Goal: Task Accomplishment & Management: Manage account settings

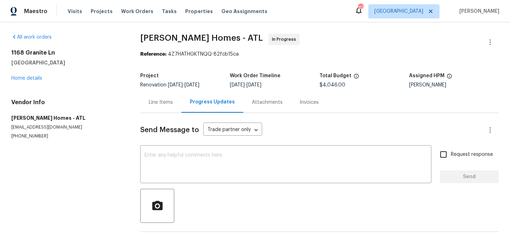
scroll to position [54, 0]
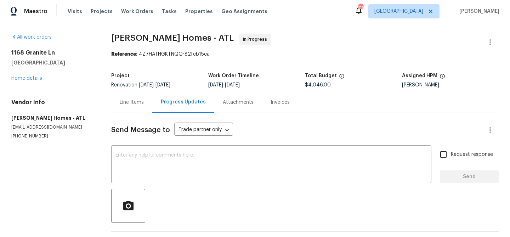
scroll to position [123, 0]
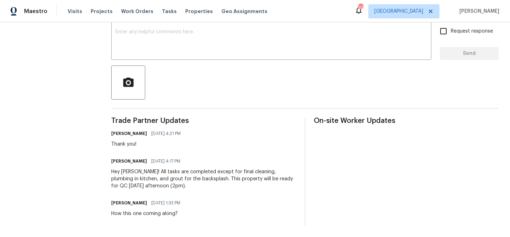
click at [148, 167] on div "Bob Therrien 10/14/2025 4:17 PM Hey Michael! All tasks are completed except for…" at bounding box center [203, 172] width 185 height 33
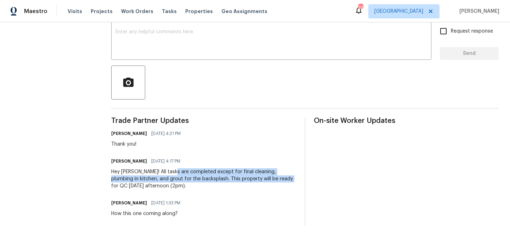
drag, startPoint x: 174, startPoint y: 170, endPoint x: 282, endPoint y: 179, distance: 108.0
click at [282, 179] on div "Hey Michael! All tasks are completed except for final cleaning, plumbing in kit…" at bounding box center [203, 178] width 185 height 21
copy div "completed except for final cleaning, plumbing in kitchen, and grout for the bac…"
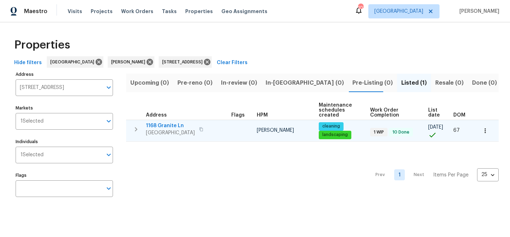
click at [158, 124] on span "1168 Granite Ln" at bounding box center [170, 125] width 49 height 7
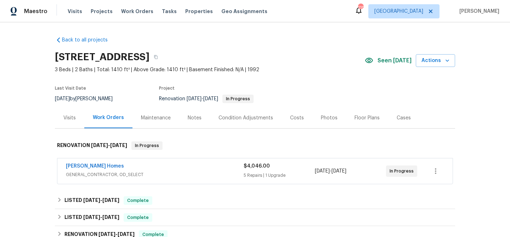
click at [196, 119] on div "Notes" at bounding box center [195, 117] width 14 height 7
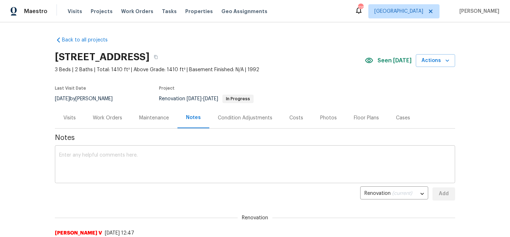
click at [136, 149] on div "x ​" at bounding box center [255, 165] width 400 height 36
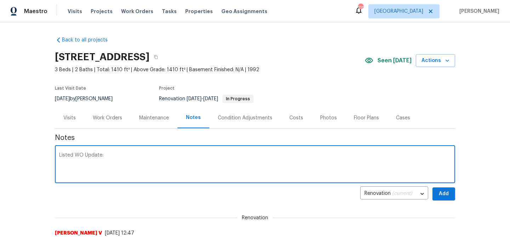
paste textarea "completed except for final cleaning, plumbing in kitchen, and grout for the bac…"
drag, startPoint x: 105, startPoint y: 154, endPoint x: 107, endPoint y: 136, distance: 18.2
click at [105, 152] on div "Listed WO Update: completed except for final cleaning, plumbing in kitchen, and…" at bounding box center [255, 165] width 400 height 36
click at [109, 161] on textarea "Listed WO Update: completed except for final cleaning, plumbing in kitchen, and…" at bounding box center [255, 165] width 392 height 25
click at [105, 155] on textarea "Listed WO Update: completed except for final cleaning, plumbing in kitchen, and…" at bounding box center [255, 165] width 392 height 25
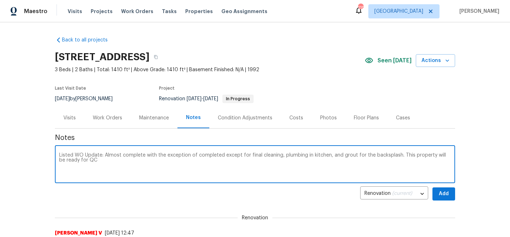
drag, startPoint x: 245, startPoint y: 153, endPoint x: 200, endPoint y: 155, distance: 44.7
click at [200, 155] on textarea "Listed WO Update: Almost complete with the exception of completed except for fi…" at bounding box center [255, 165] width 392 height 25
click at [430, 156] on textarea "Listed WO Update: Almost complete with the exception of final cleaning, plumbin…" at bounding box center [255, 165] width 392 height 25
type textarea "Listed WO Update: Almost complete with the exception of final cleaning, plumbin…"
click at [448, 192] on span "Add" at bounding box center [443, 194] width 11 height 9
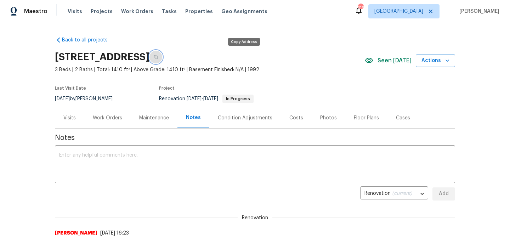
click at [158, 57] on icon "button" at bounding box center [156, 57] width 4 height 4
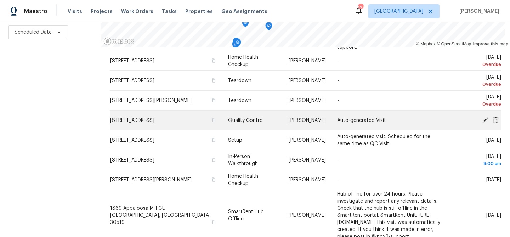
scroll to position [108, 0]
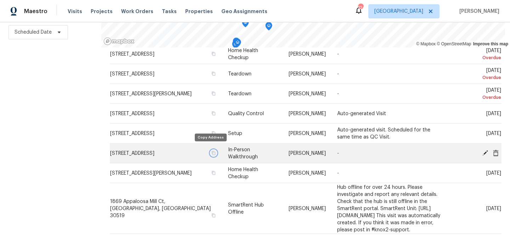
click at [211, 151] on icon "button" at bounding box center [213, 153] width 4 height 4
